Goal: Book appointment/travel/reservation

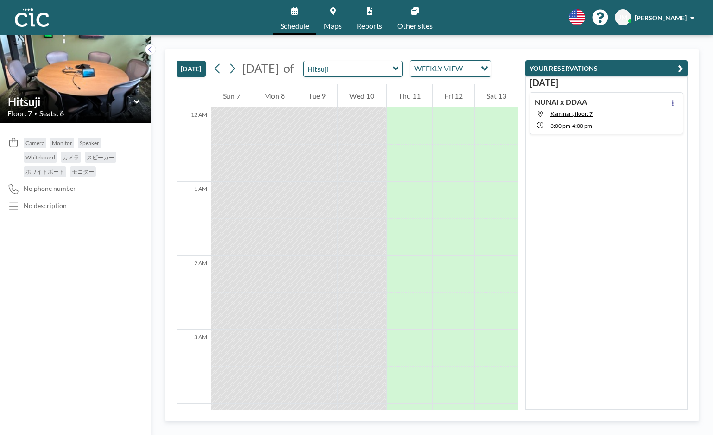
scroll to position [945, 0]
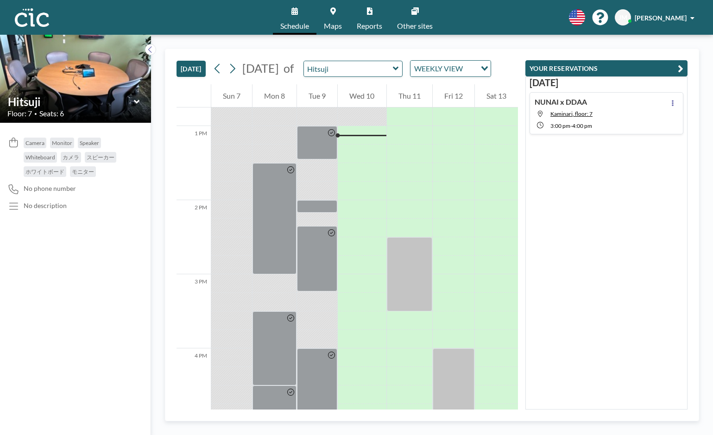
click at [337, 13] on link "Maps" at bounding box center [333, 17] width 33 height 35
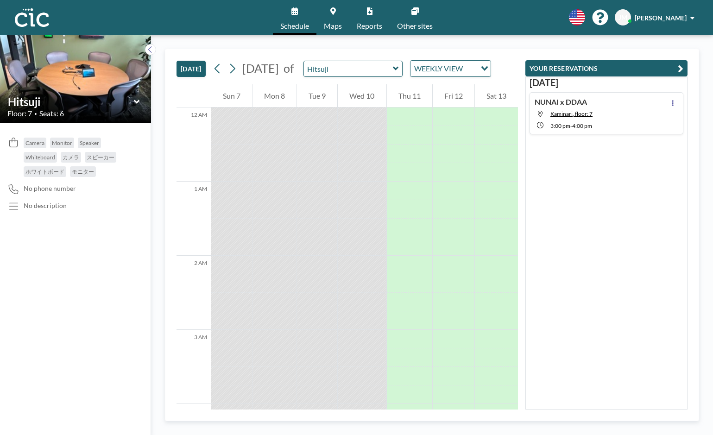
scroll to position [945, 0]
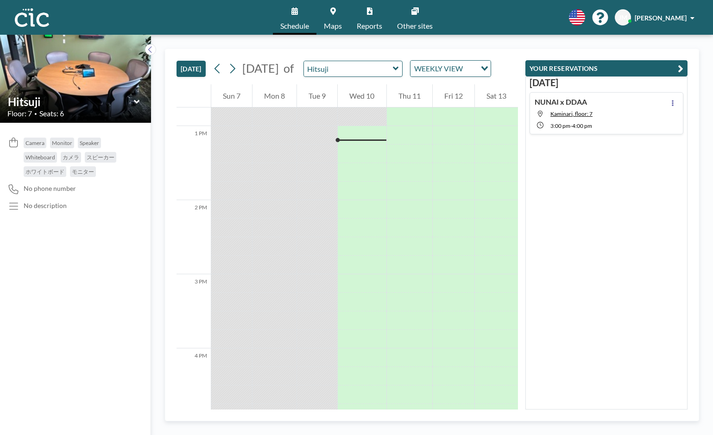
click at [199, 75] on button "[DATE]" at bounding box center [191, 69] width 29 height 16
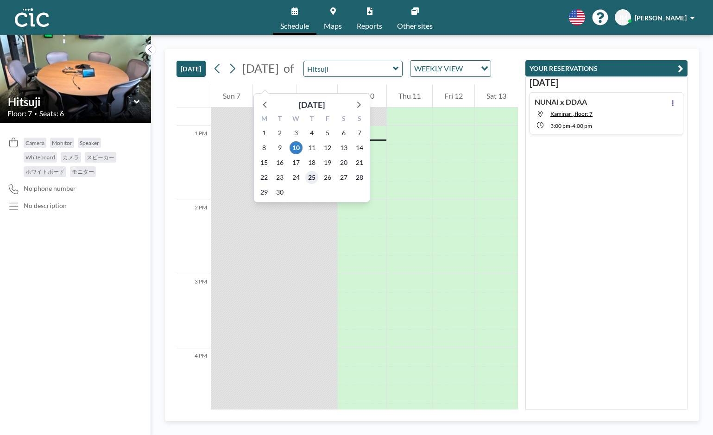
click at [313, 177] on span "25" at bounding box center [311, 177] width 13 height 13
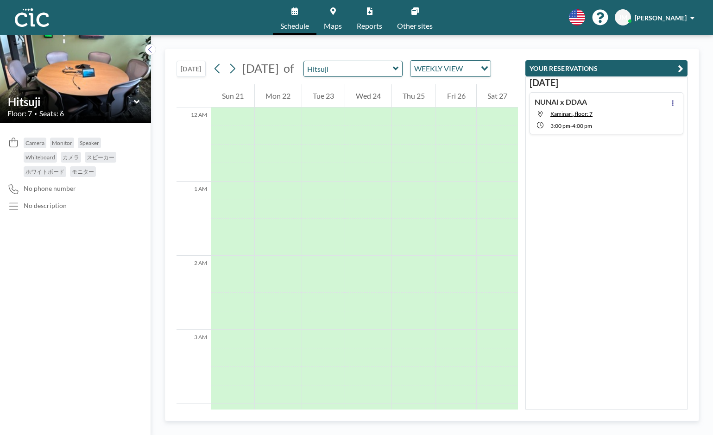
scroll to position [575, 0]
click at [393, 76] on input "text" at bounding box center [348, 68] width 89 height 15
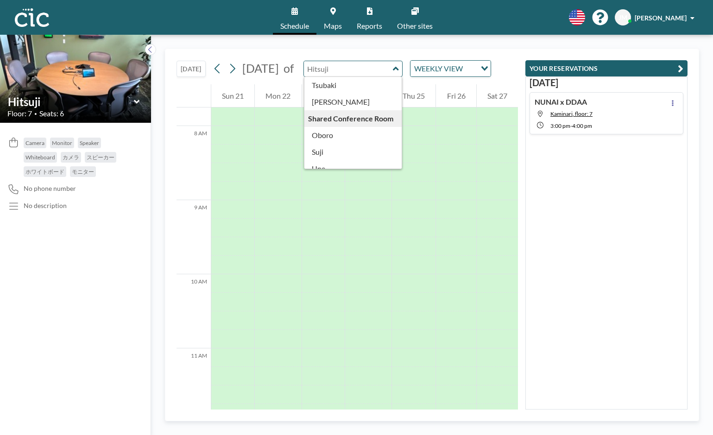
scroll to position [435, 0]
type input "Oboro"
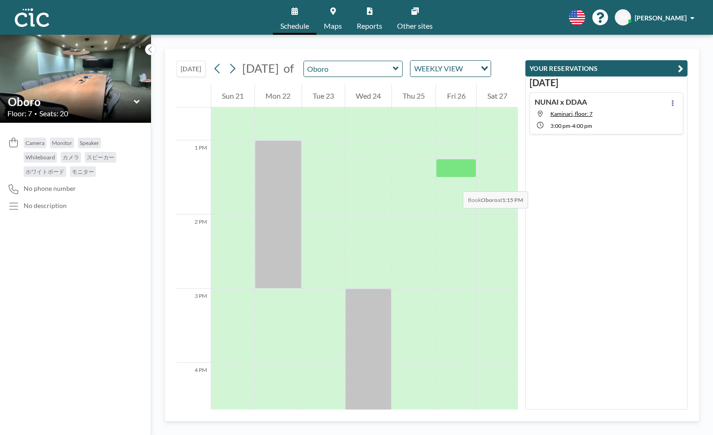
scroll to position [935, 0]
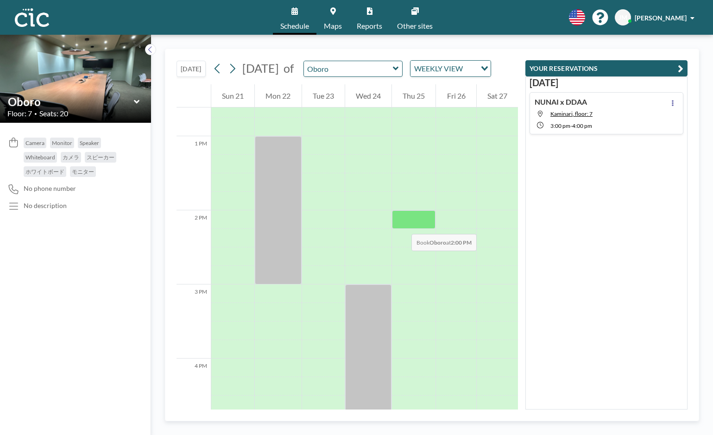
click at [402, 225] on div at bounding box center [414, 219] width 44 height 19
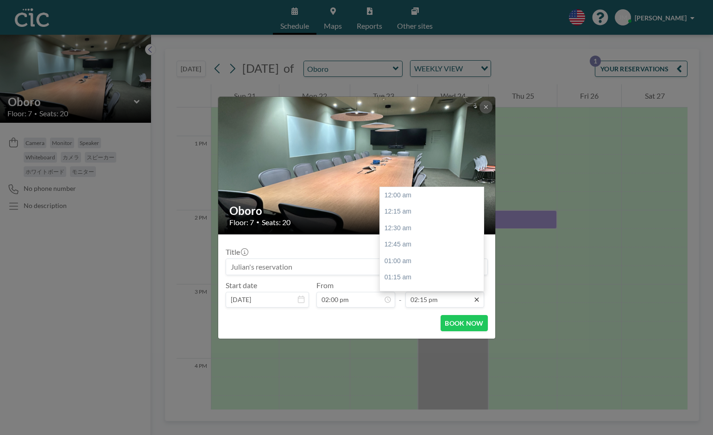
scroll to position [925, 0]
click at [436, 285] on div "03:30 pm" at bounding box center [432, 293] width 104 height 17
type input "03:30 pm"
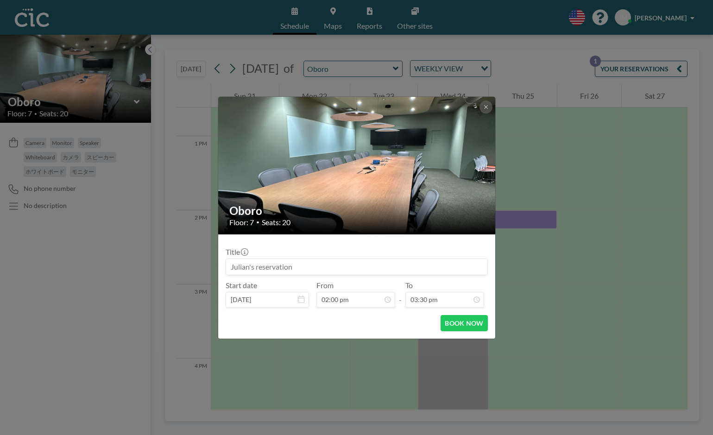
click at [431, 266] on input at bounding box center [356, 267] width 261 height 16
type input "NUNAI x Mr. Max"
click at [464, 324] on button "BOOK NOW" at bounding box center [464, 323] width 47 height 16
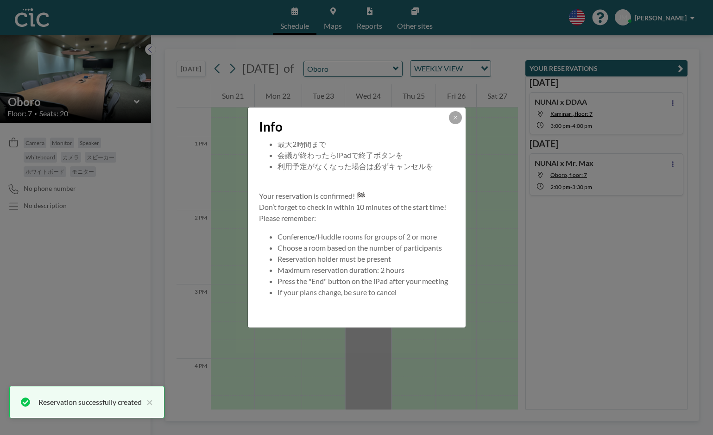
scroll to position [78, 0]
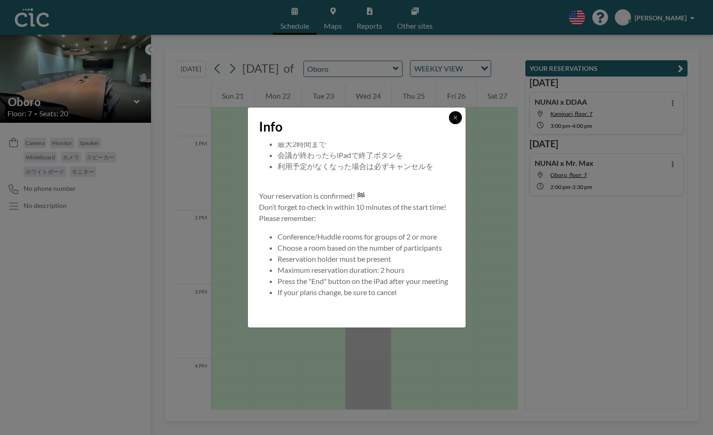
click at [456, 115] on icon at bounding box center [456, 118] width 6 height 6
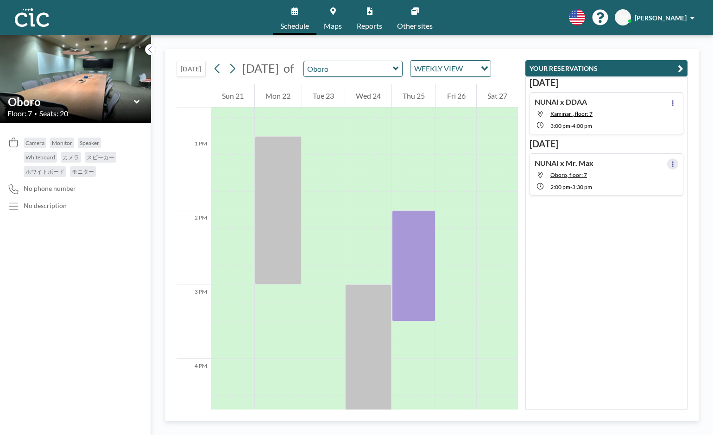
click at [672, 162] on icon at bounding box center [673, 164] width 4 height 6
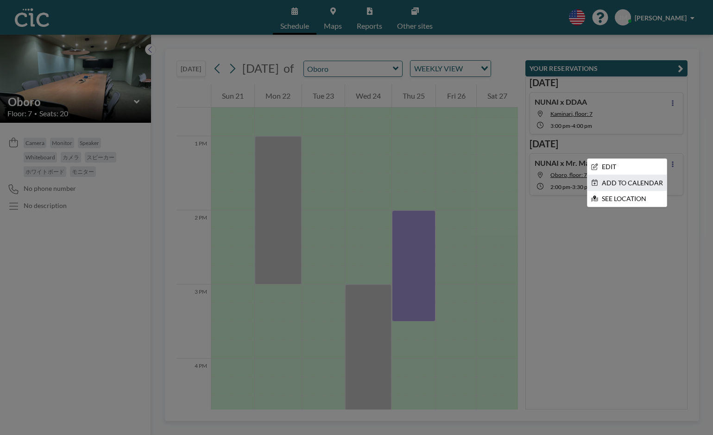
click at [652, 177] on li "ADD TO CALENDAR" at bounding box center [627, 183] width 79 height 16
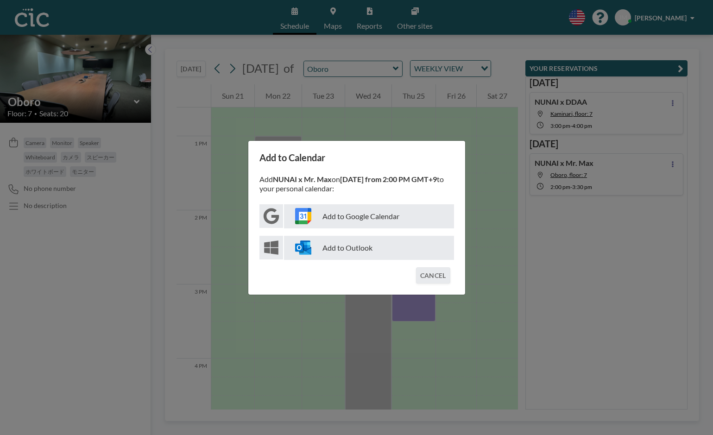
click at [397, 219] on p "Add to Google Calendar" at bounding box center [369, 216] width 170 height 24
click at [428, 275] on button "CANCEL" at bounding box center [433, 275] width 34 height 16
